Goal: Information Seeking & Learning: Learn about a topic

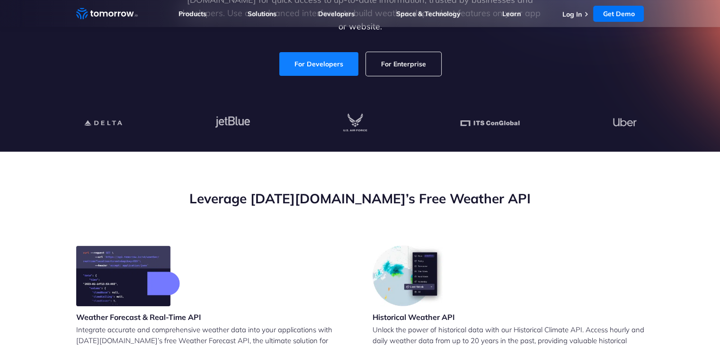
drag, startPoint x: 0, startPoint y: 0, endPoint x: 339, endPoint y: 55, distance: 343.6
click at [339, 55] on link "For Developers" at bounding box center [318, 64] width 79 height 24
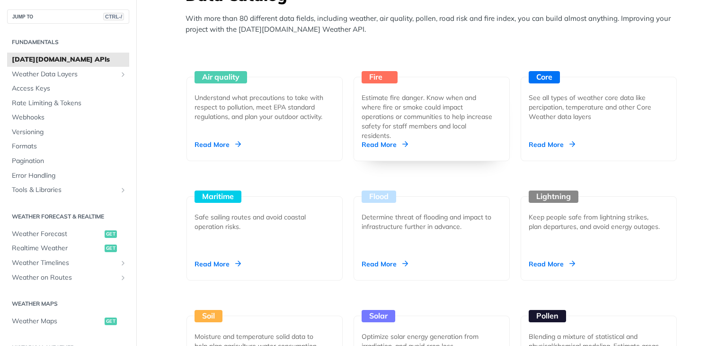
scroll to position [852, 0]
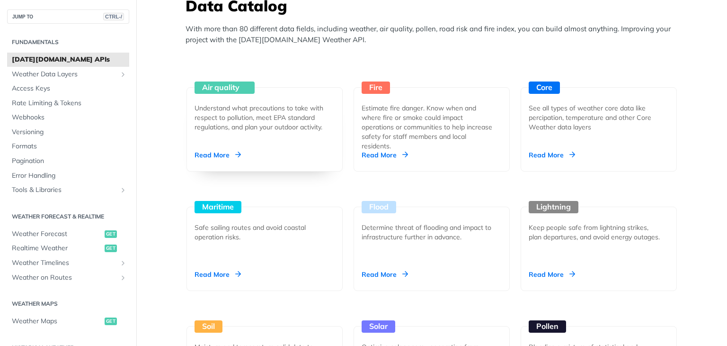
click at [278, 108] on div "Understand what precautions to take with respect to pollution, meet EPA standar…" at bounding box center [261, 117] width 133 height 28
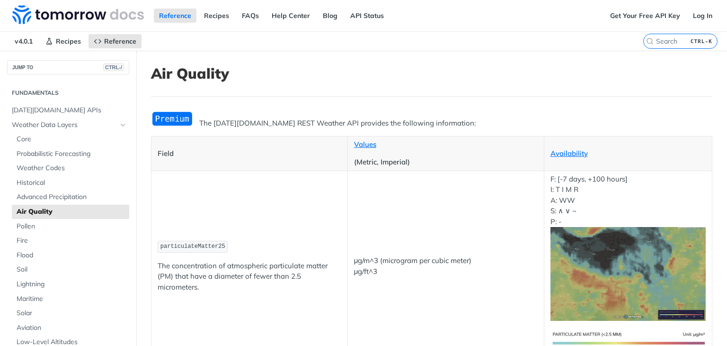
scroll to position [95, 0]
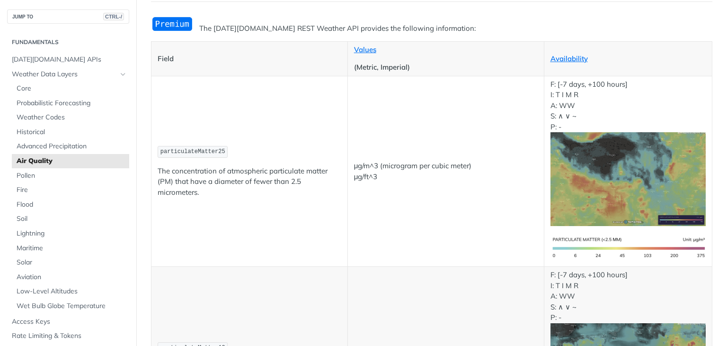
click at [583, 197] on img "Expand image" at bounding box center [629, 178] width 156 height 93
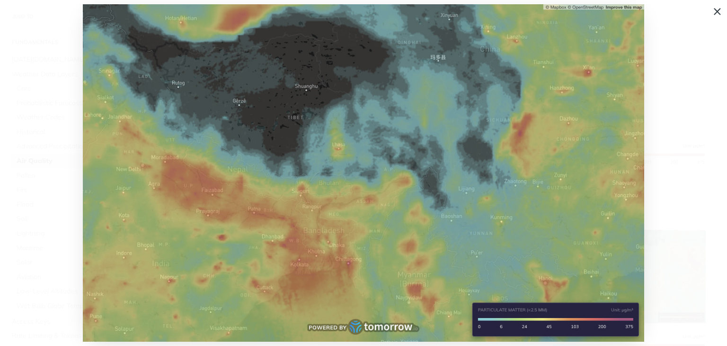
click at [680, 108] on span "Collapse image" at bounding box center [363, 173] width 727 height 346
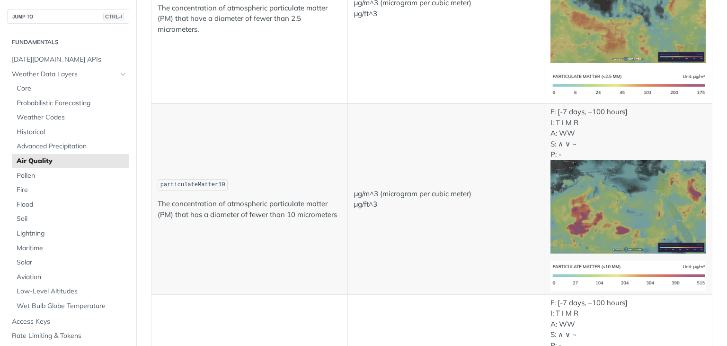
scroll to position [284, 0]
